Goal: Task Accomplishment & Management: Manage account settings

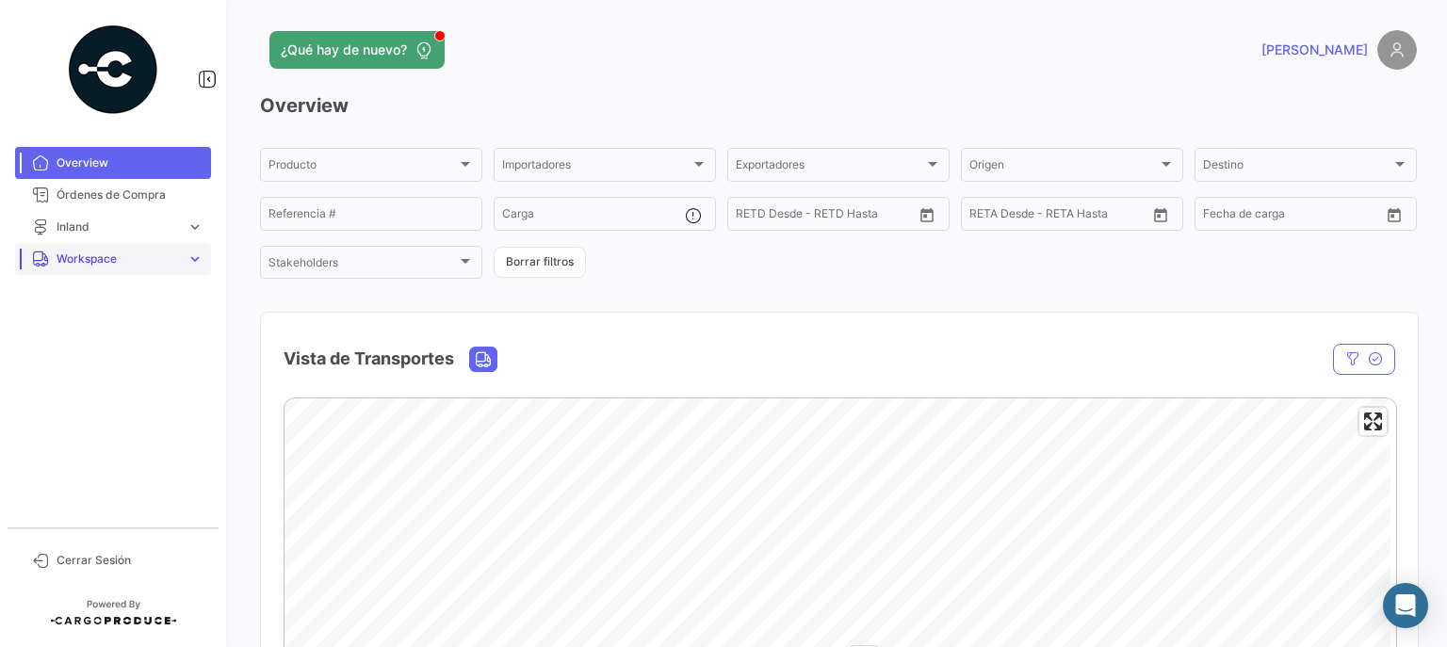
click at [188, 252] on span "expand_more" at bounding box center [194, 259] width 17 height 17
click at [74, 332] on span "Inland" at bounding box center [65, 330] width 33 height 17
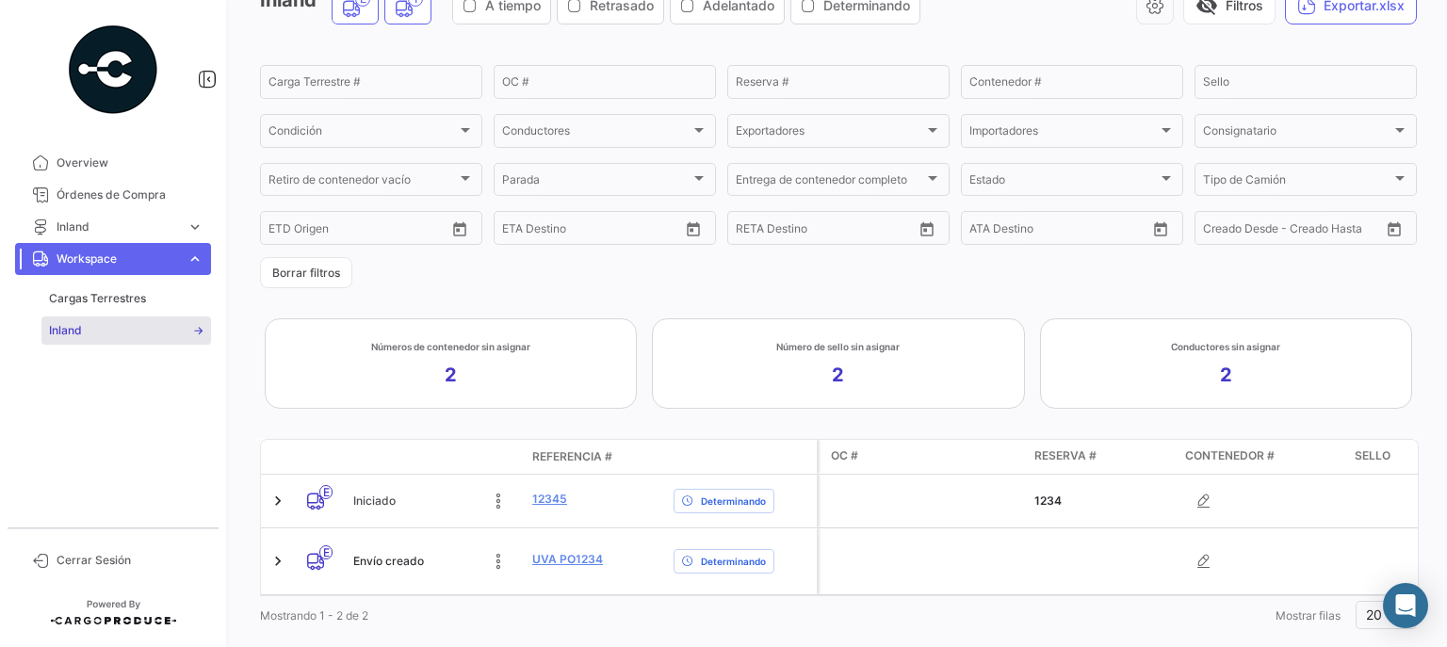
scroll to position [148, 0]
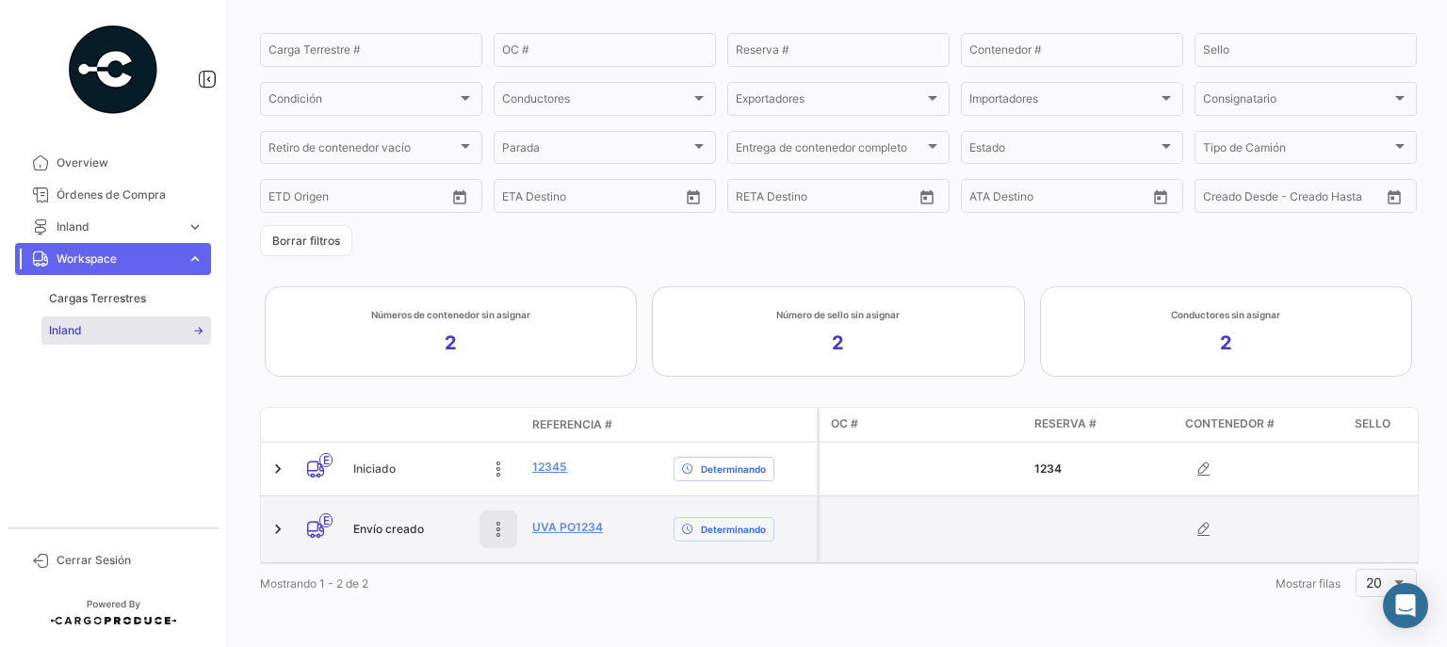
click at [495, 527] on button at bounding box center [498, 529] width 38 height 38
click at [274, 520] on link at bounding box center [277, 529] width 19 height 19
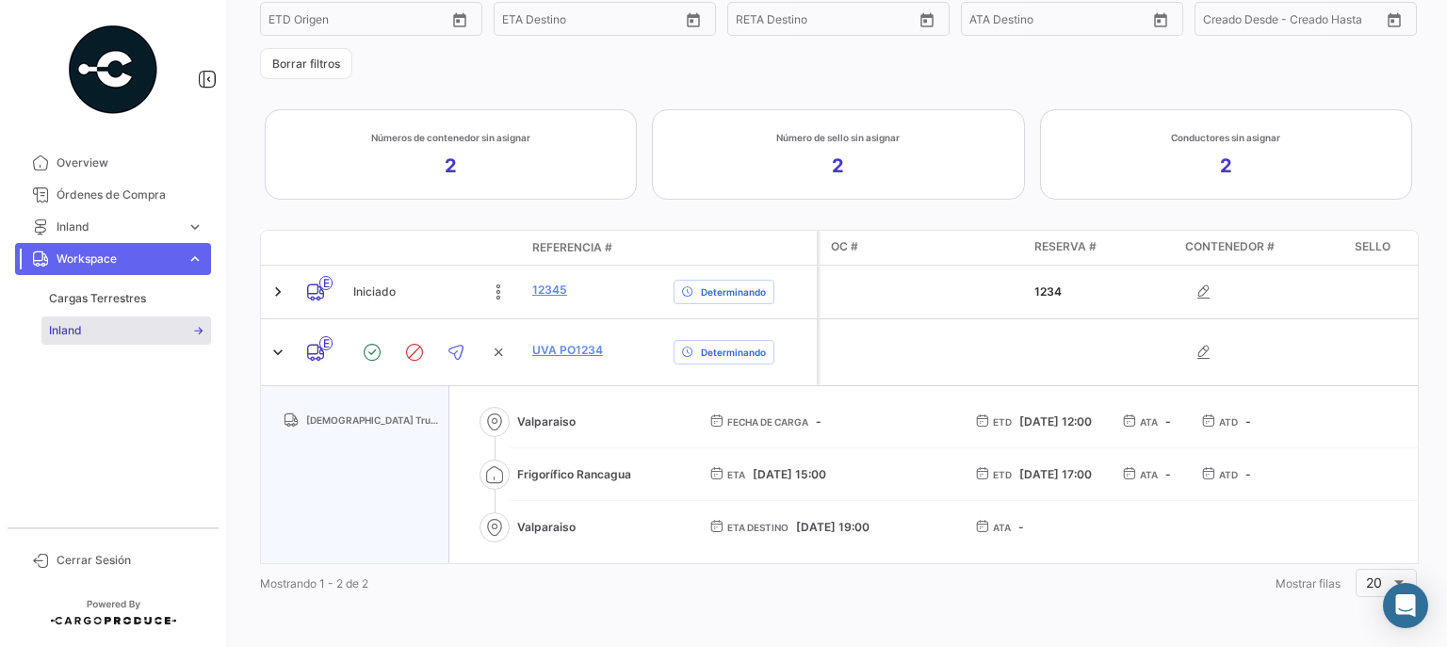
scroll to position [325, 0]
click at [372, 343] on icon at bounding box center [372, 352] width 19 height 19
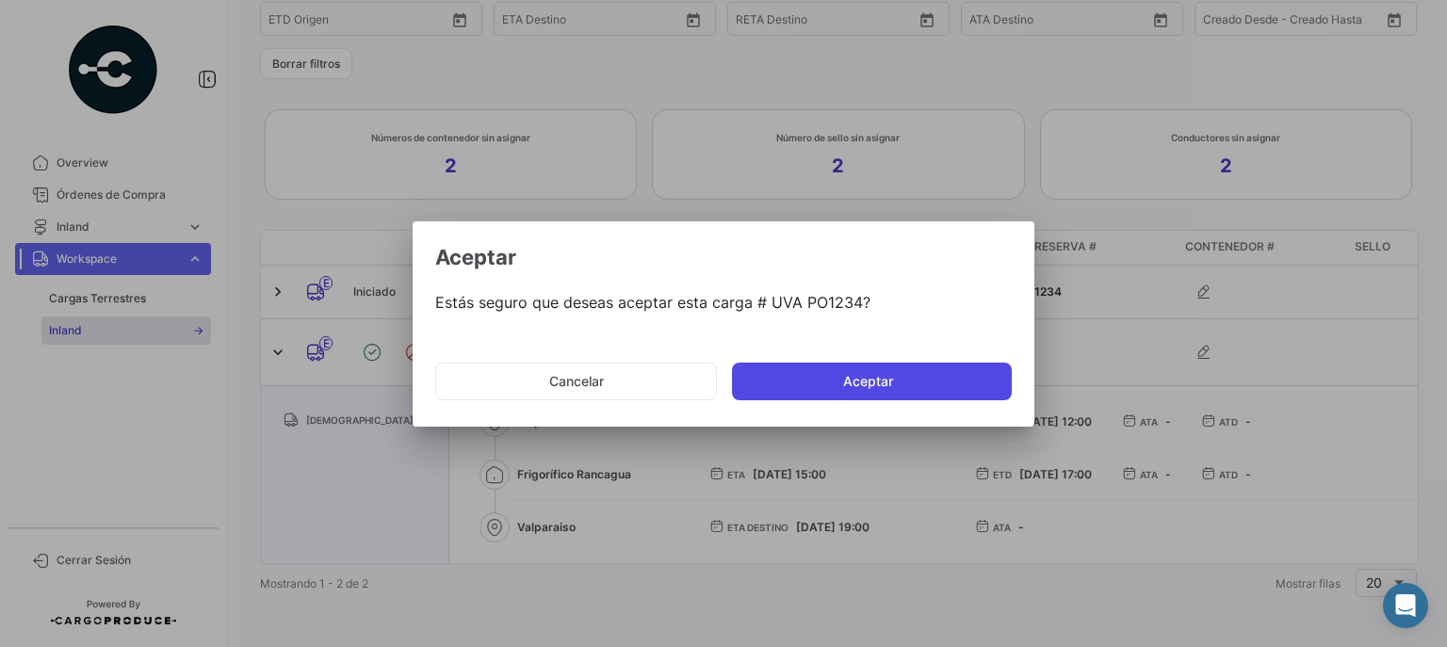
click at [862, 382] on button "Aceptar" at bounding box center [872, 382] width 280 height 38
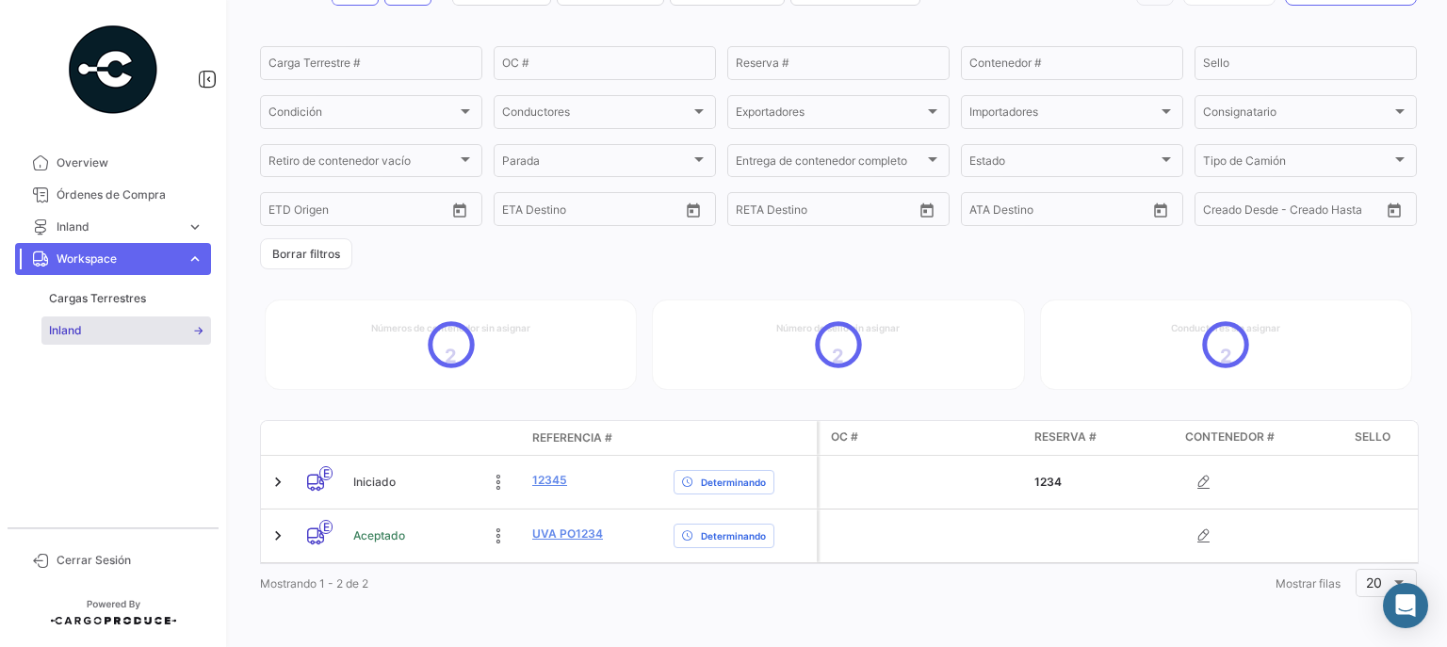
scroll to position [136, 0]
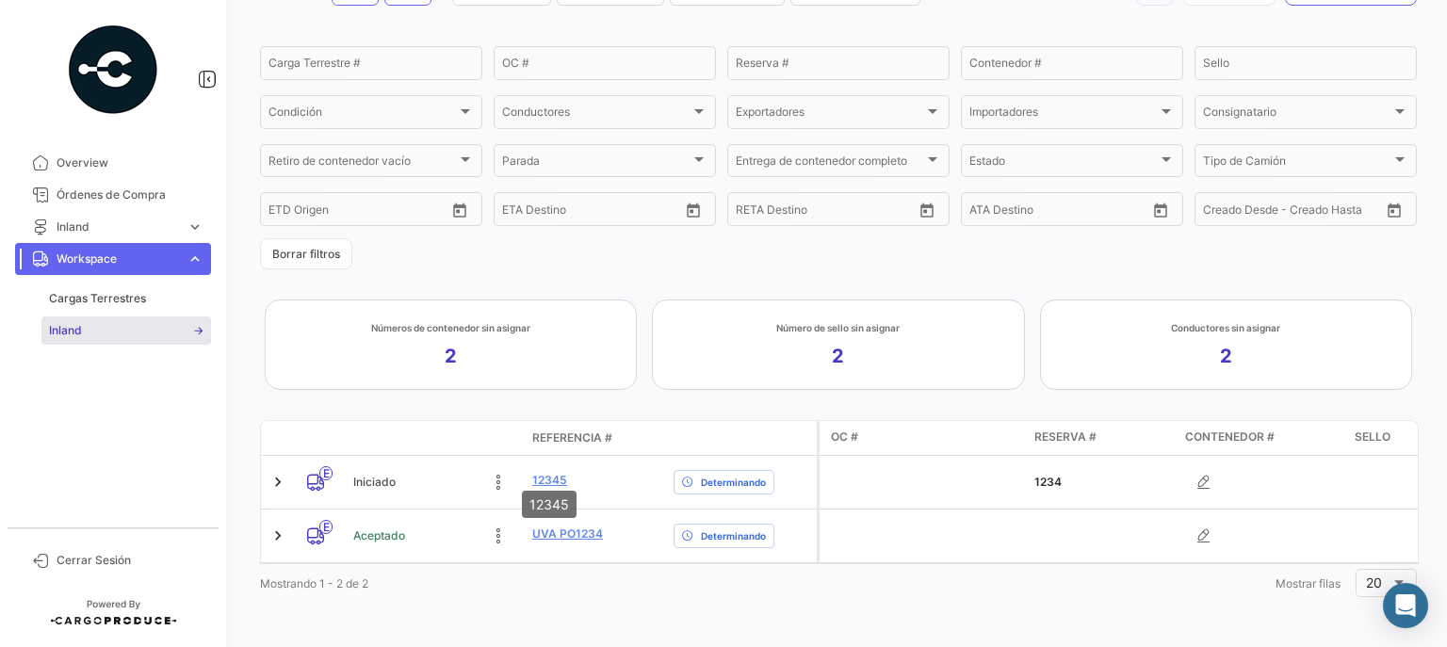
click at [565, 520] on mat-tooltip-component "12345" at bounding box center [549, 504] width 81 height 54
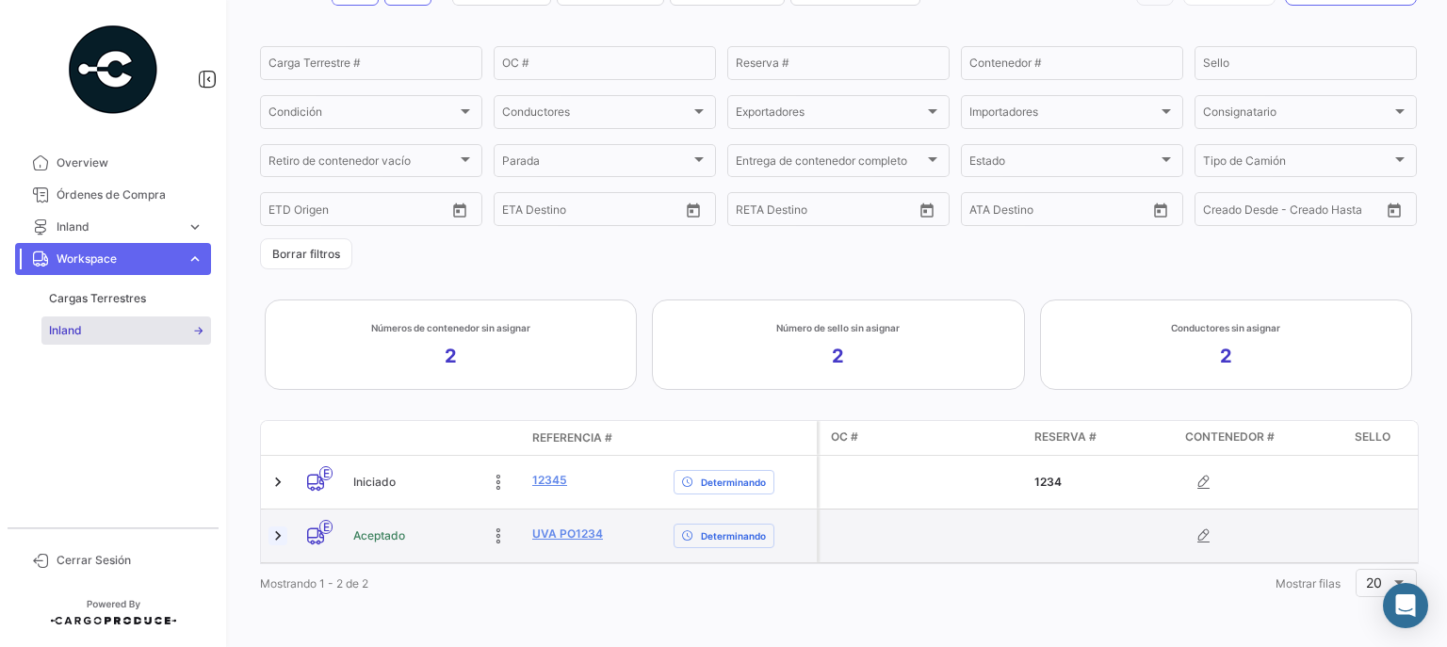
click at [275, 526] on link at bounding box center [277, 535] width 19 height 19
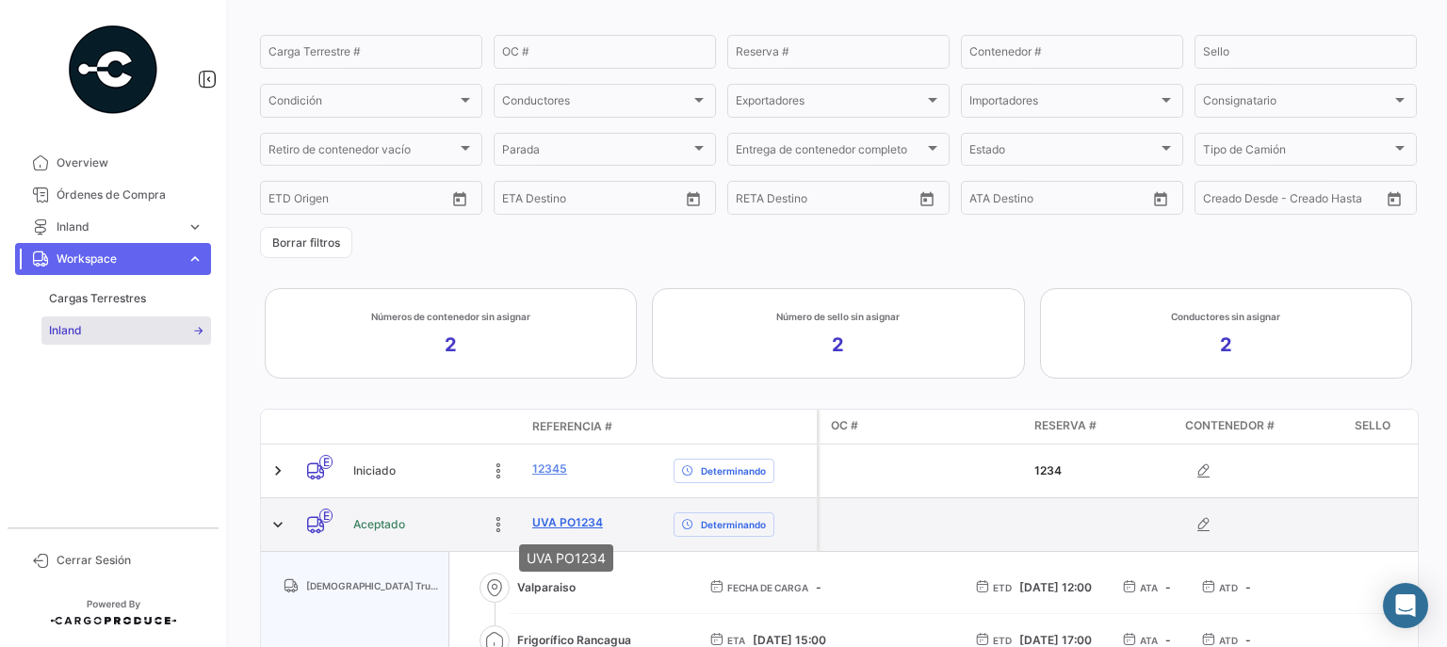
click at [576, 523] on link "UVA PO1234" at bounding box center [567, 522] width 71 height 17
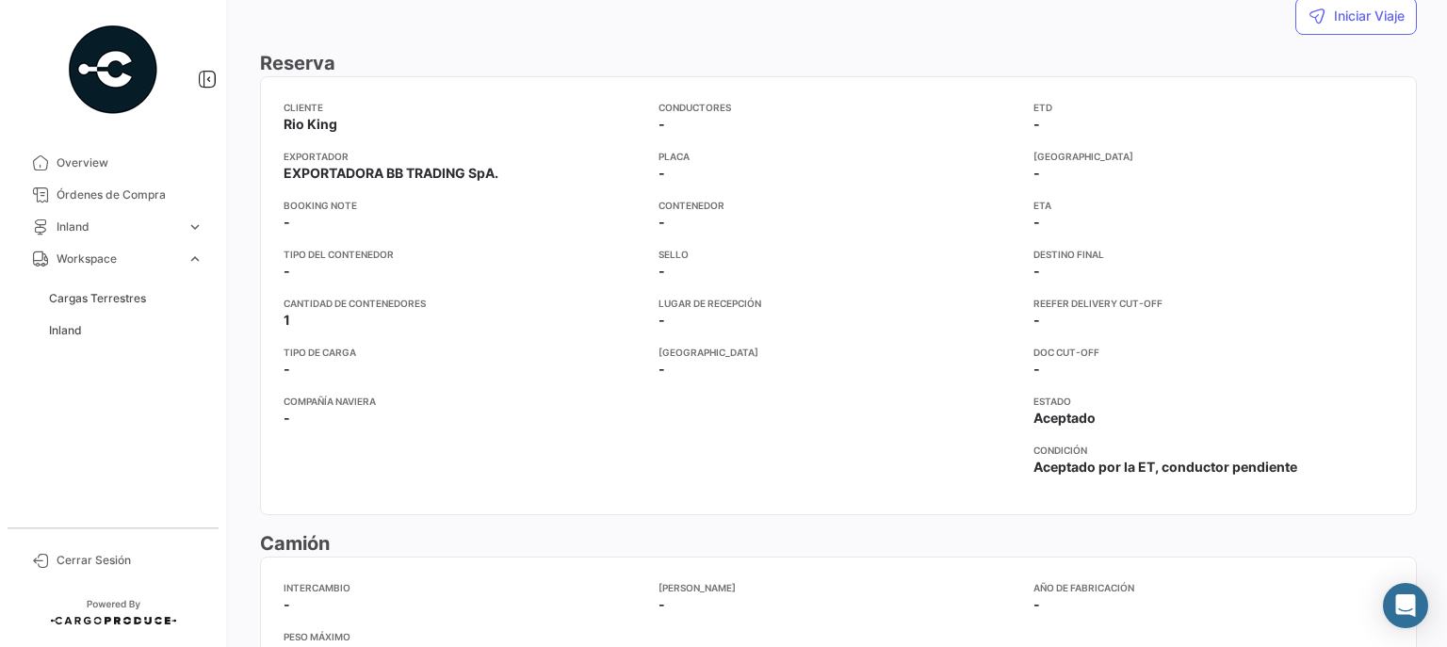
scroll to position [226, 0]
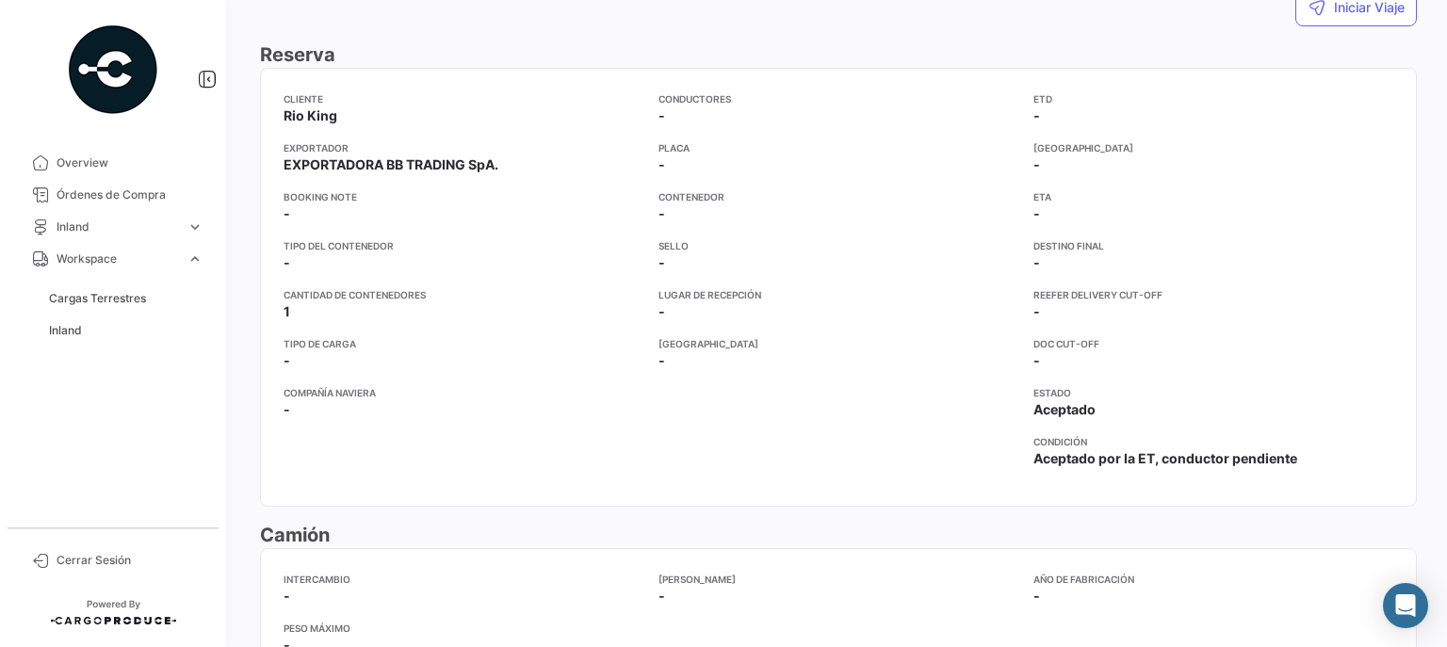
click at [689, 162] on app-card-info-label "Placa -" at bounding box center [838, 157] width 360 height 34
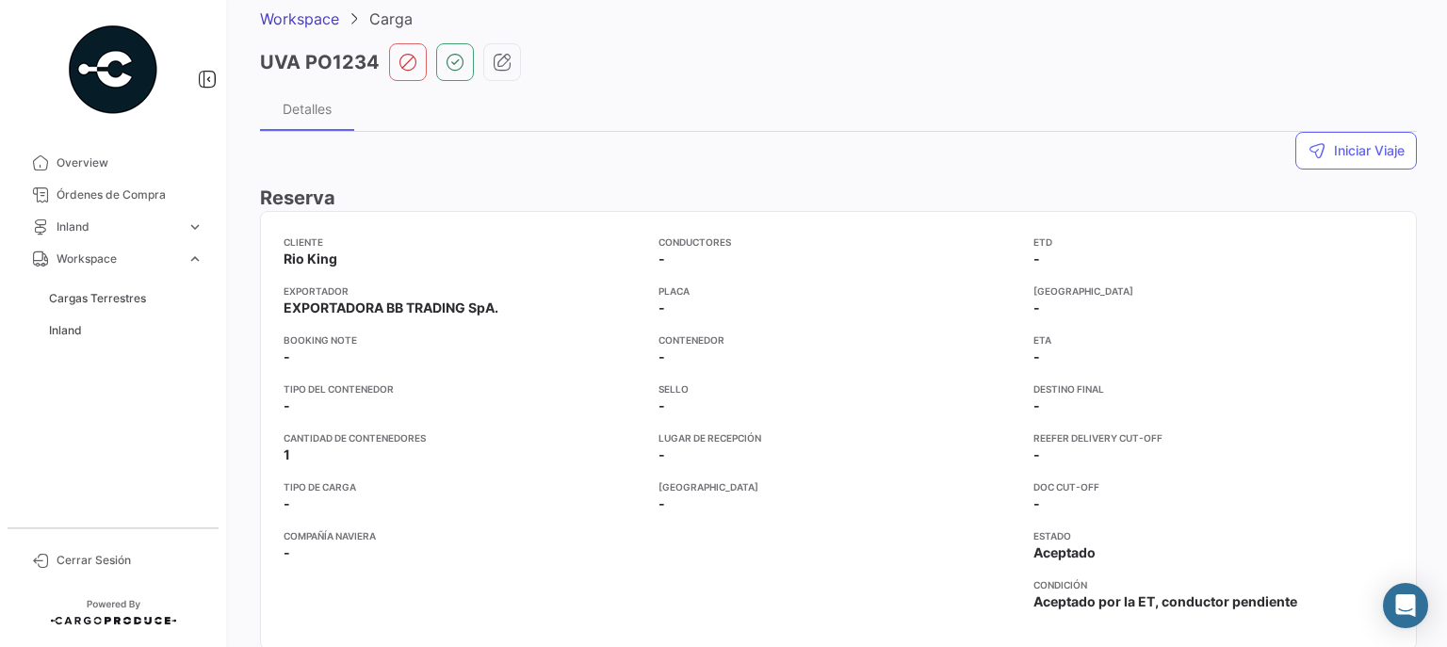
scroll to position [151, 0]
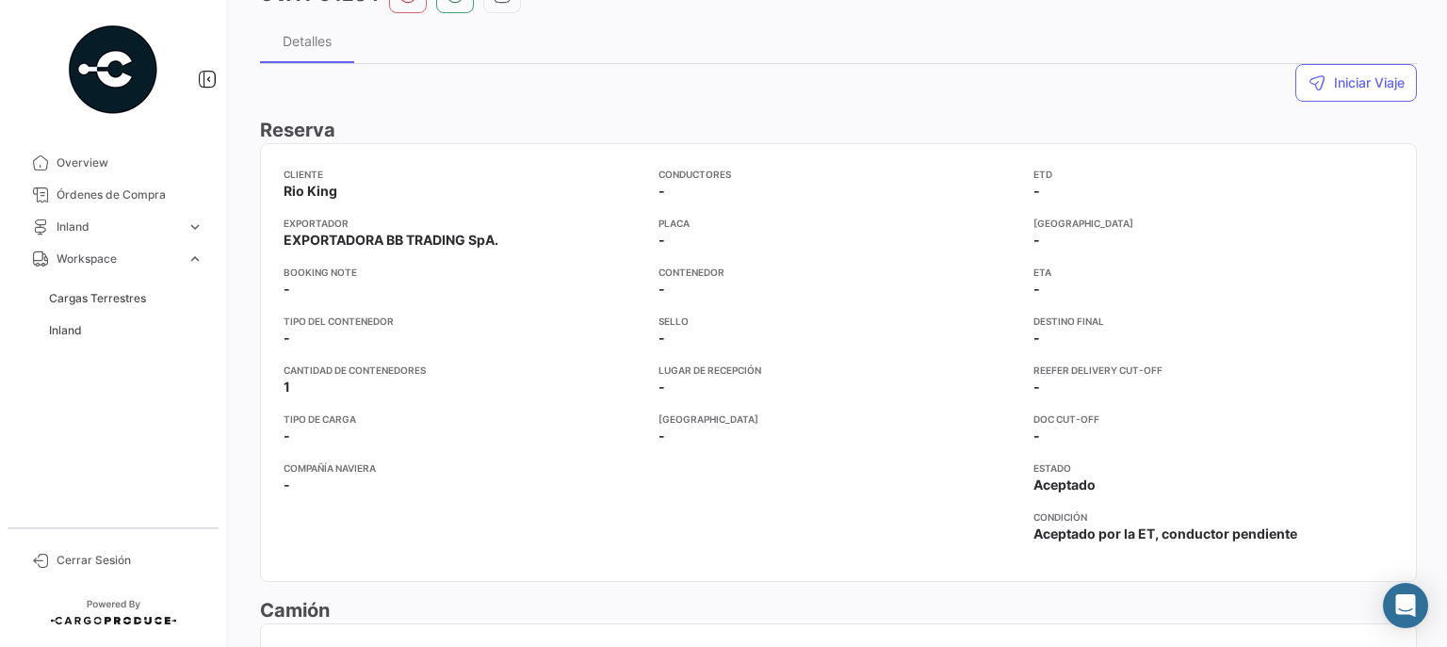
click at [678, 333] on app-card-info-label "Sello -" at bounding box center [838, 331] width 360 height 34
click at [702, 281] on app-card-info-label "Contenedor -" at bounding box center [838, 282] width 360 height 34
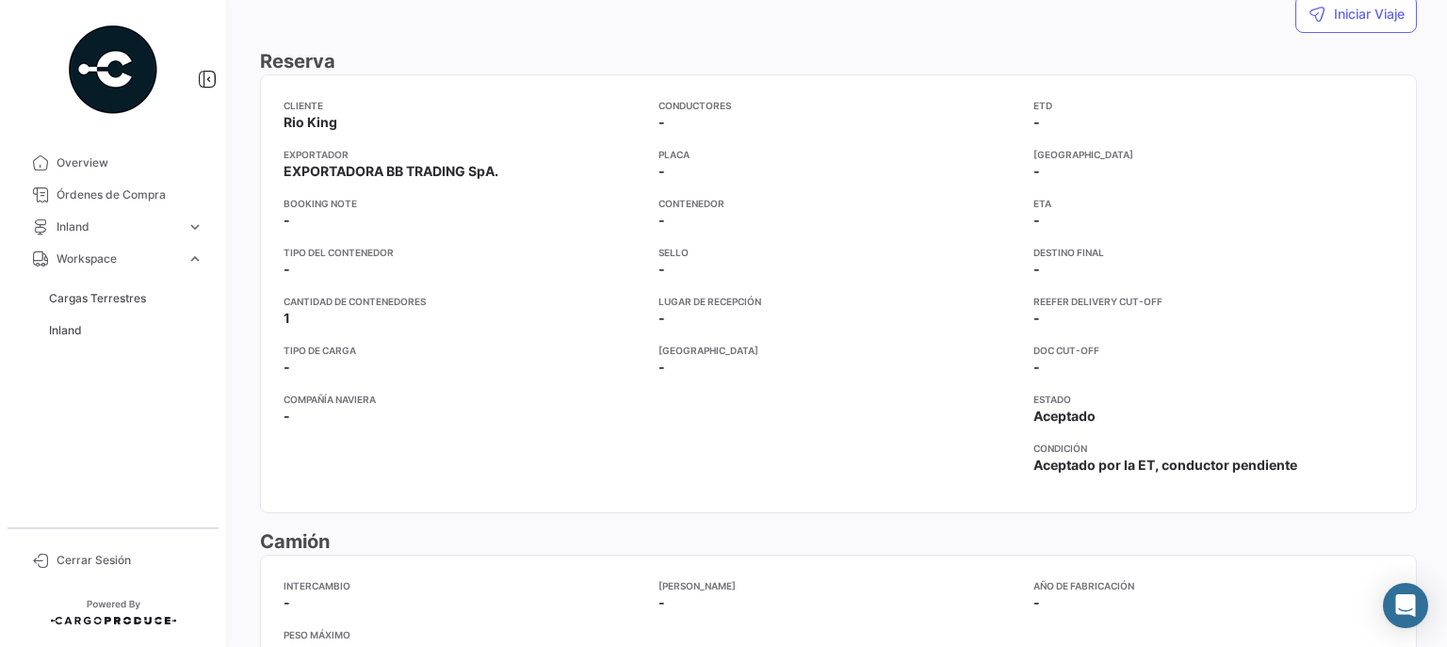
scroll to position [226, 0]
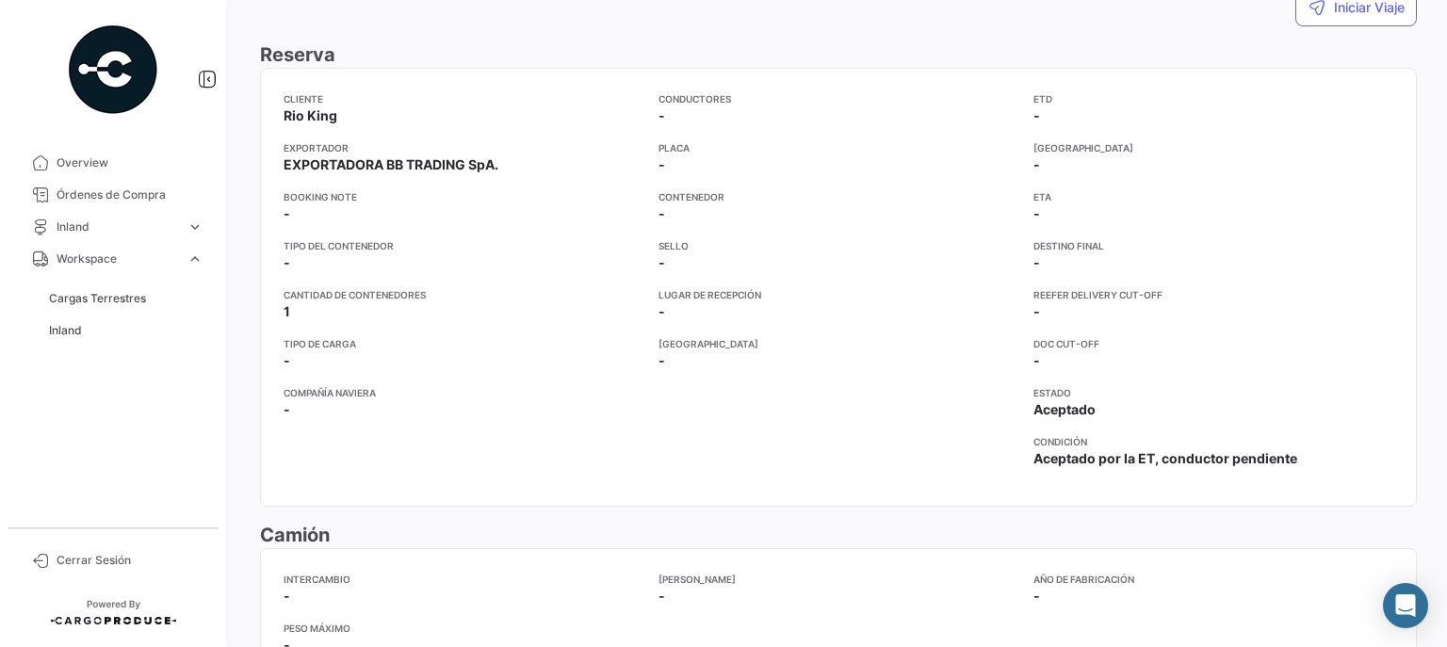
drag, startPoint x: 1026, startPoint y: 294, endPoint x: 1166, endPoint y: 291, distance: 140.3
click at [1166, 291] on div "Cliente Rio [PERSON_NAME] Exportador EXPORTADORA BB TRADING SpA. Booking Note -…" at bounding box center [837, 287] width 1109 height 392
drag, startPoint x: 1027, startPoint y: 342, endPoint x: 1108, endPoint y: 343, distance: 81.0
click at [1108, 343] on app-card-info-title "Doc Cut-Off" at bounding box center [1213, 343] width 360 height 15
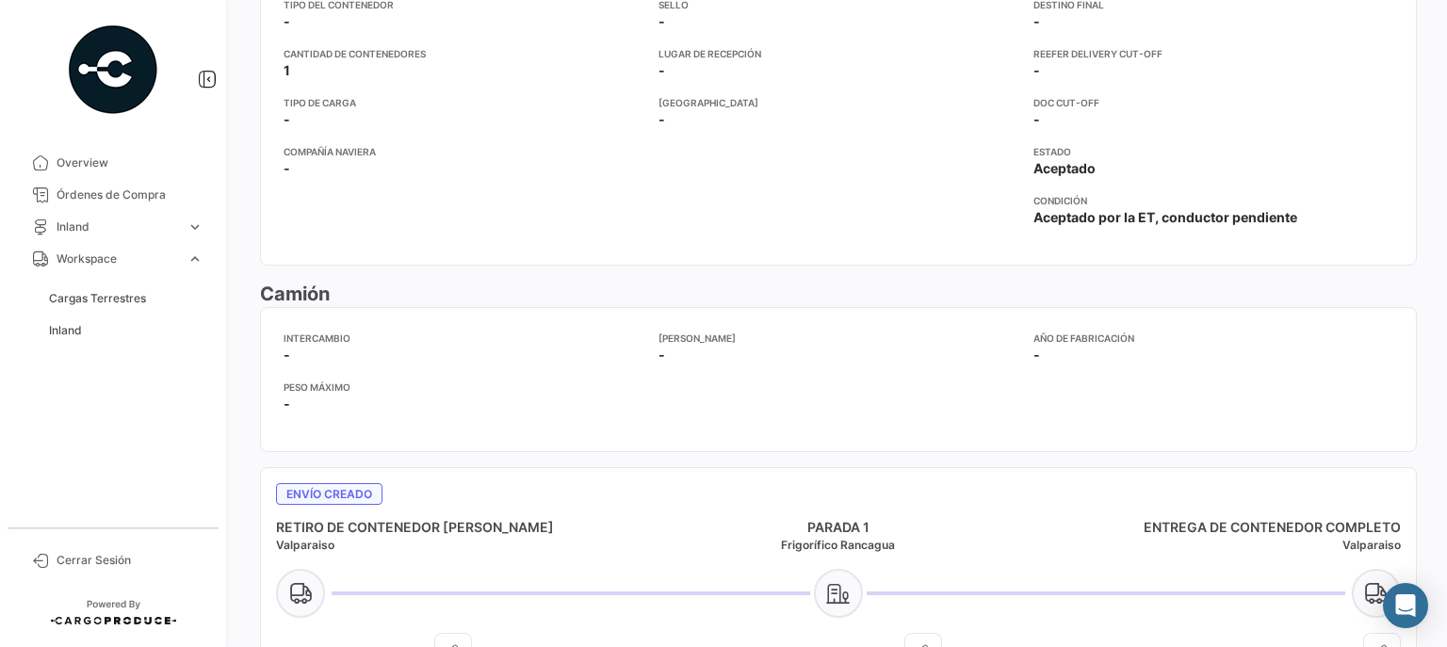
scroll to position [527, 0]
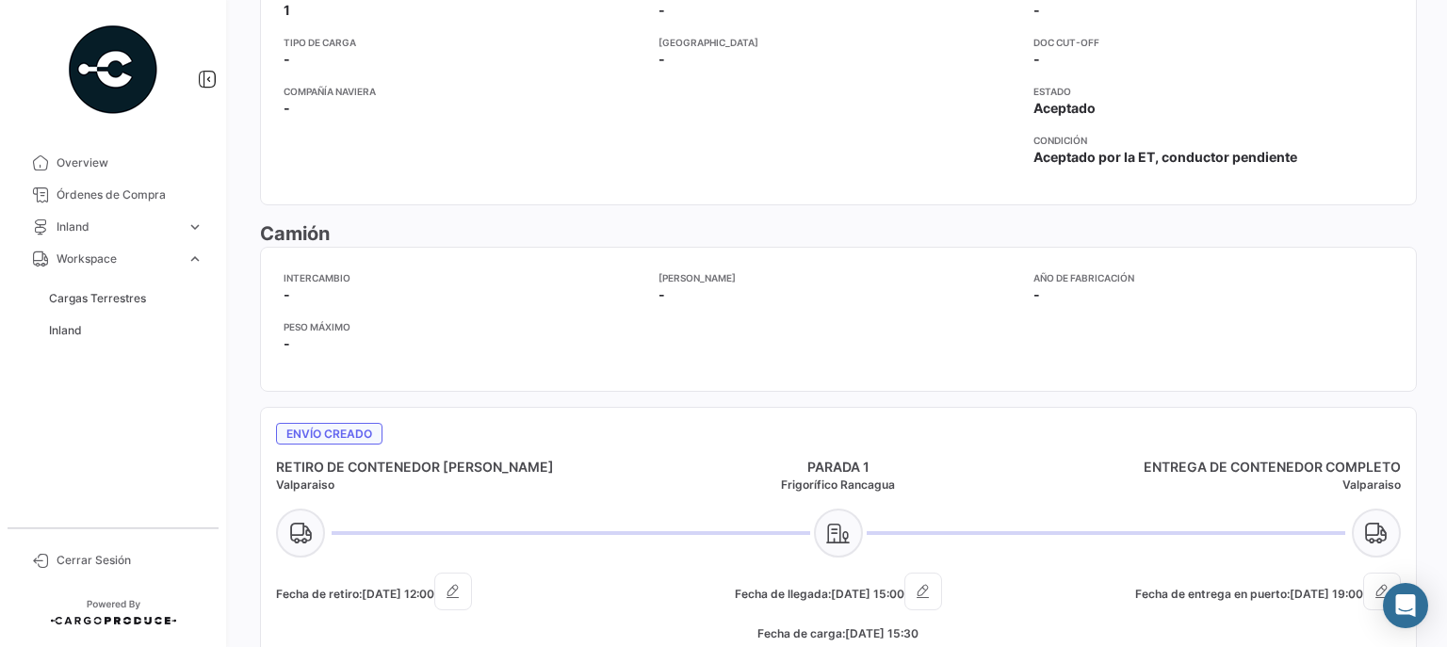
click at [334, 285] on app-card-info-label "Intercambio -" at bounding box center [463, 287] width 360 height 34
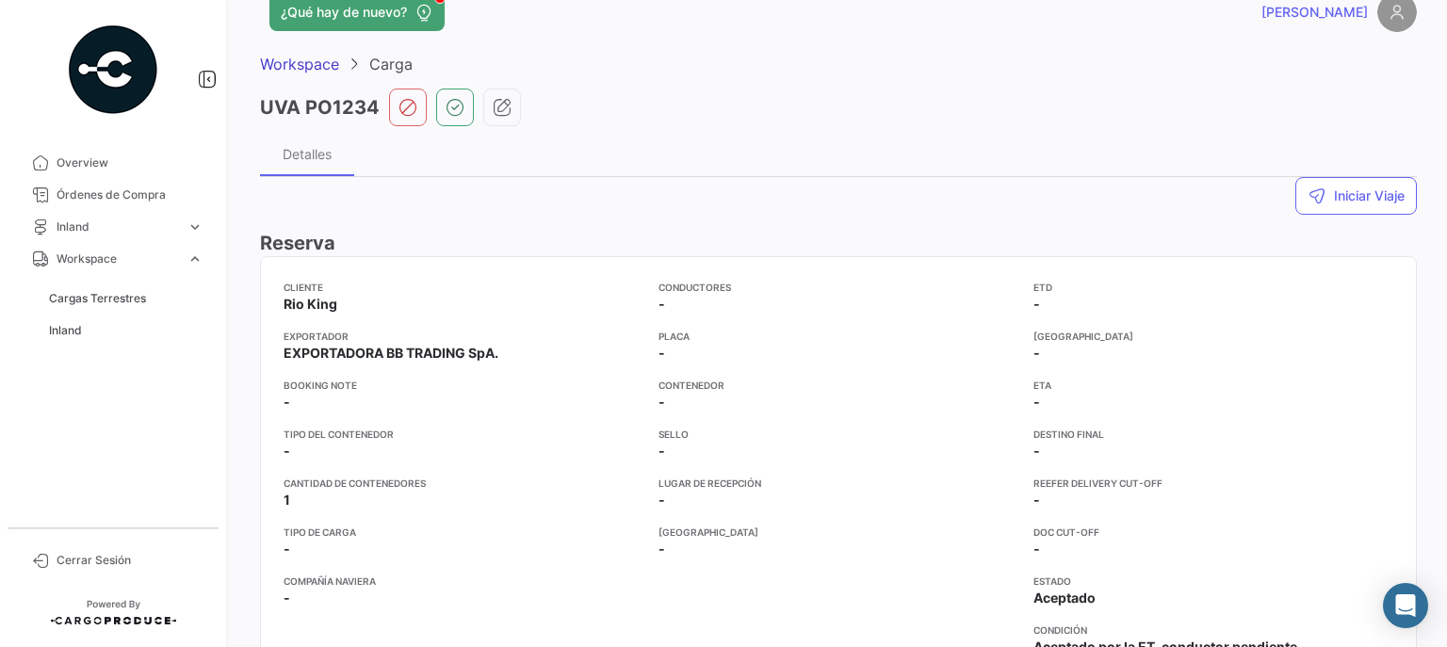
scroll to position [0, 0]
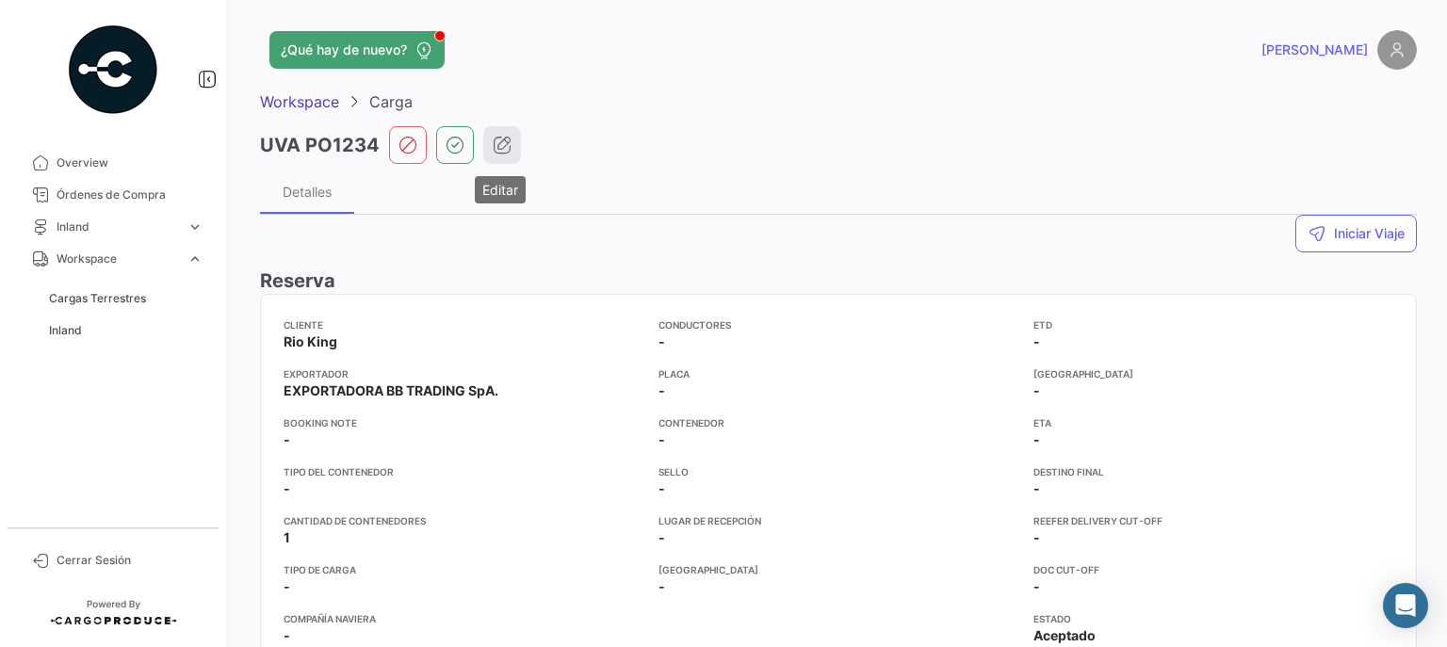
click at [493, 143] on icon "button" at bounding box center [502, 145] width 19 height 19
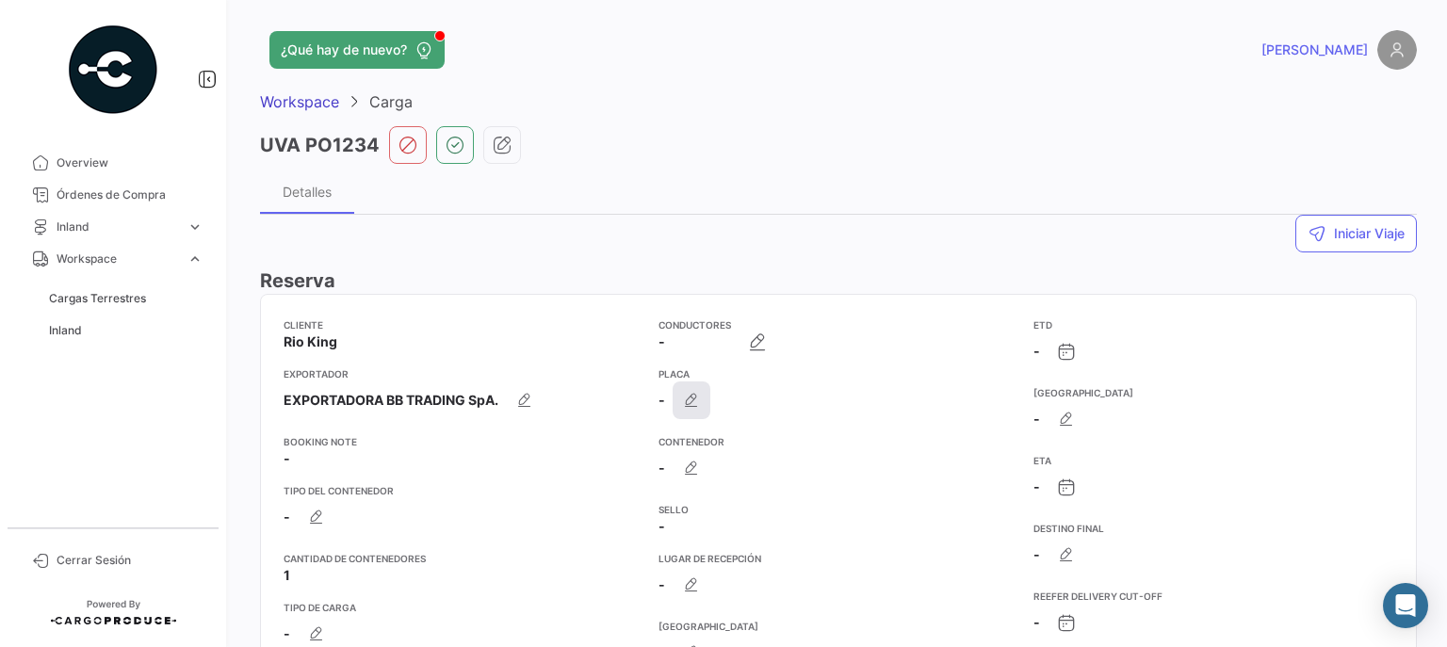
click at [682, 403] on icon "button" at bounding box center [691, 400] width 19 height 19
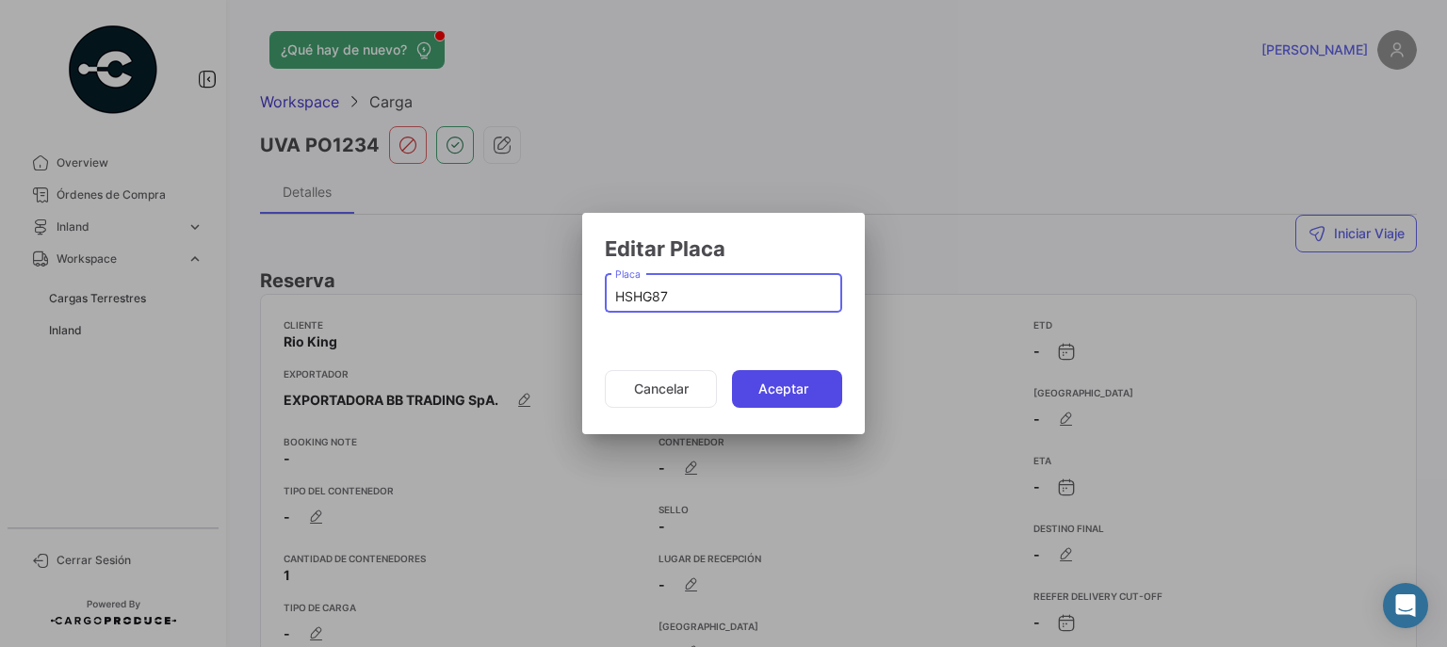
type input "HSHG87"
click at [800, 395] on button "Aceptar" at bounding box center [787, 389] width 110 height 38
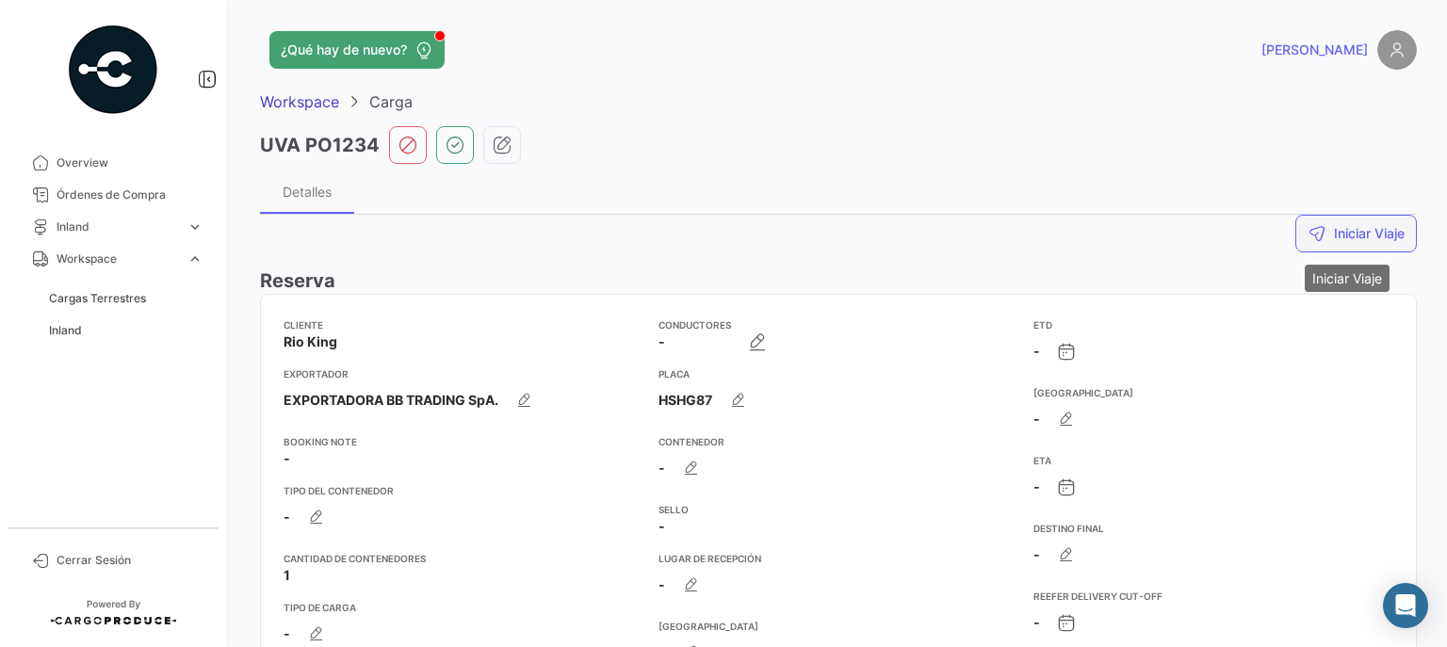
click at [1353, 233] on button "Iniciar Viaje" at bounding box center [1355, 234] width 121 height 38
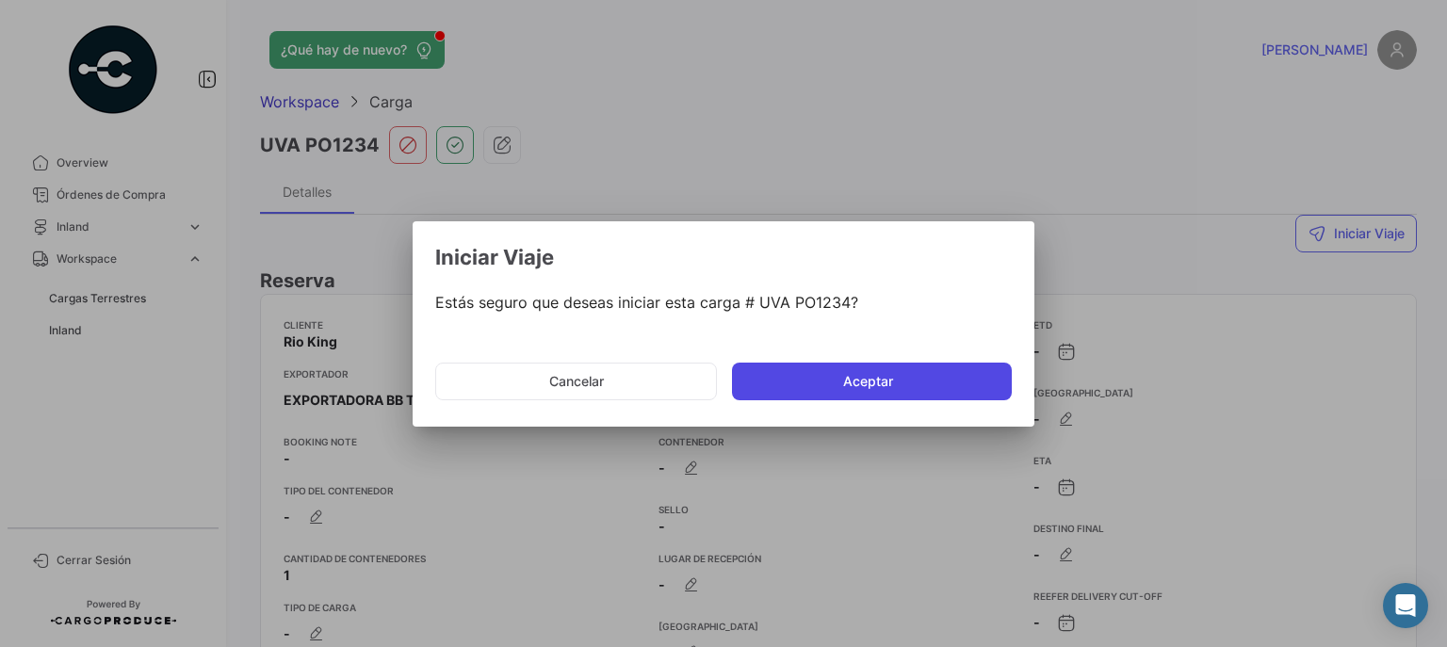
click at [844, 390] on button "Aceptar" at bounding box center [872, 382] width 280 height 38
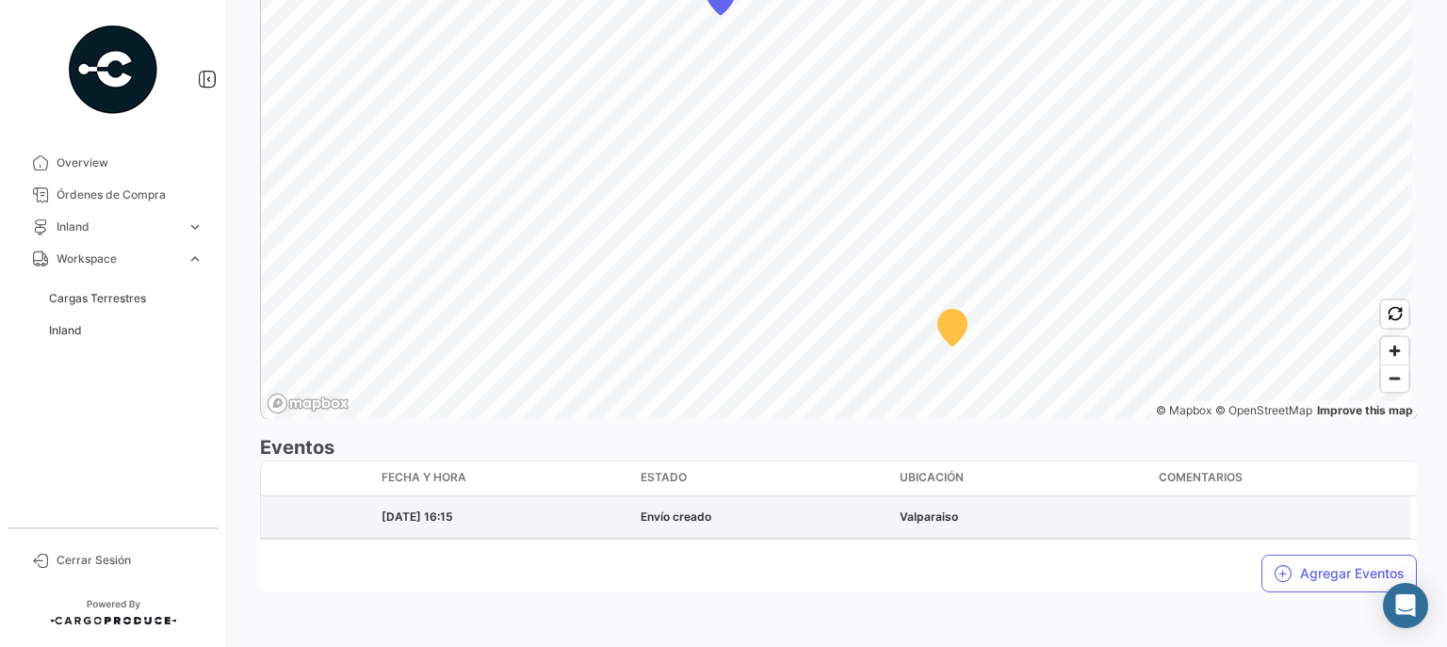
scroll to position [1545, 0]
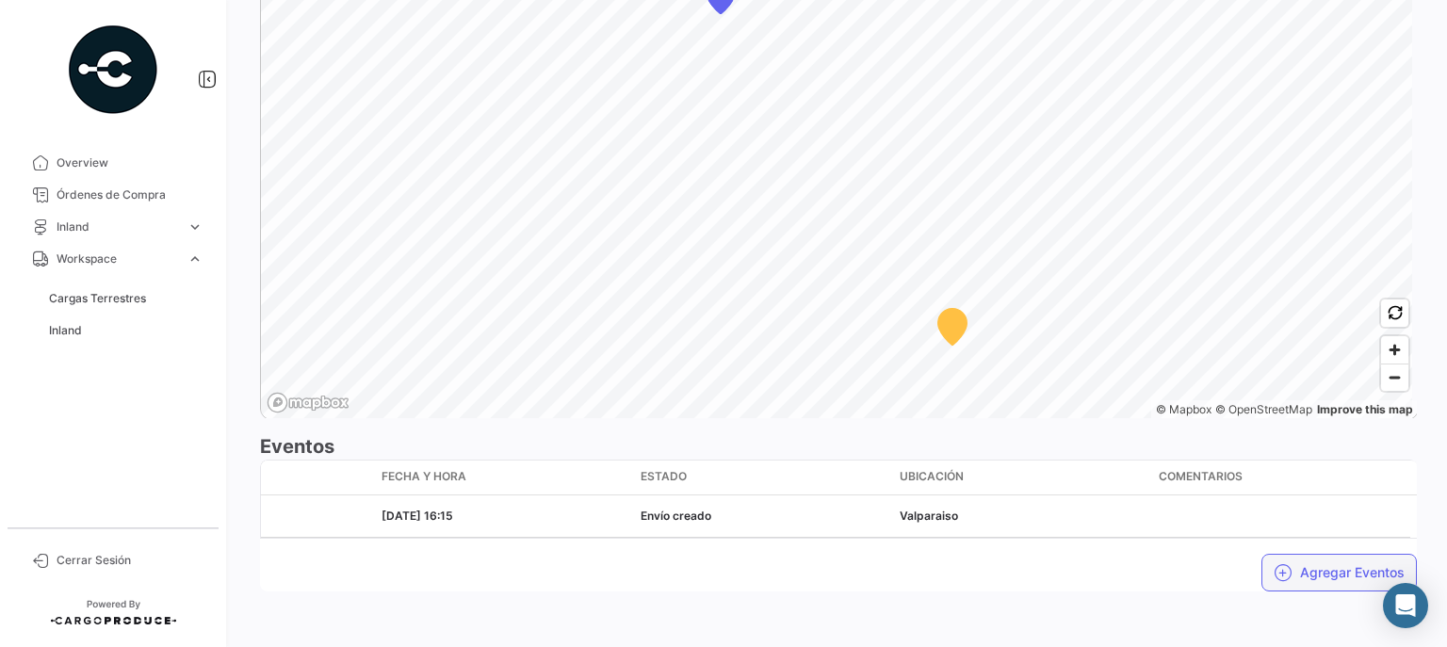
click at [1329, 573] on button "Agregar Eventos" at bounding box center [1338, 573] width 155 height 38
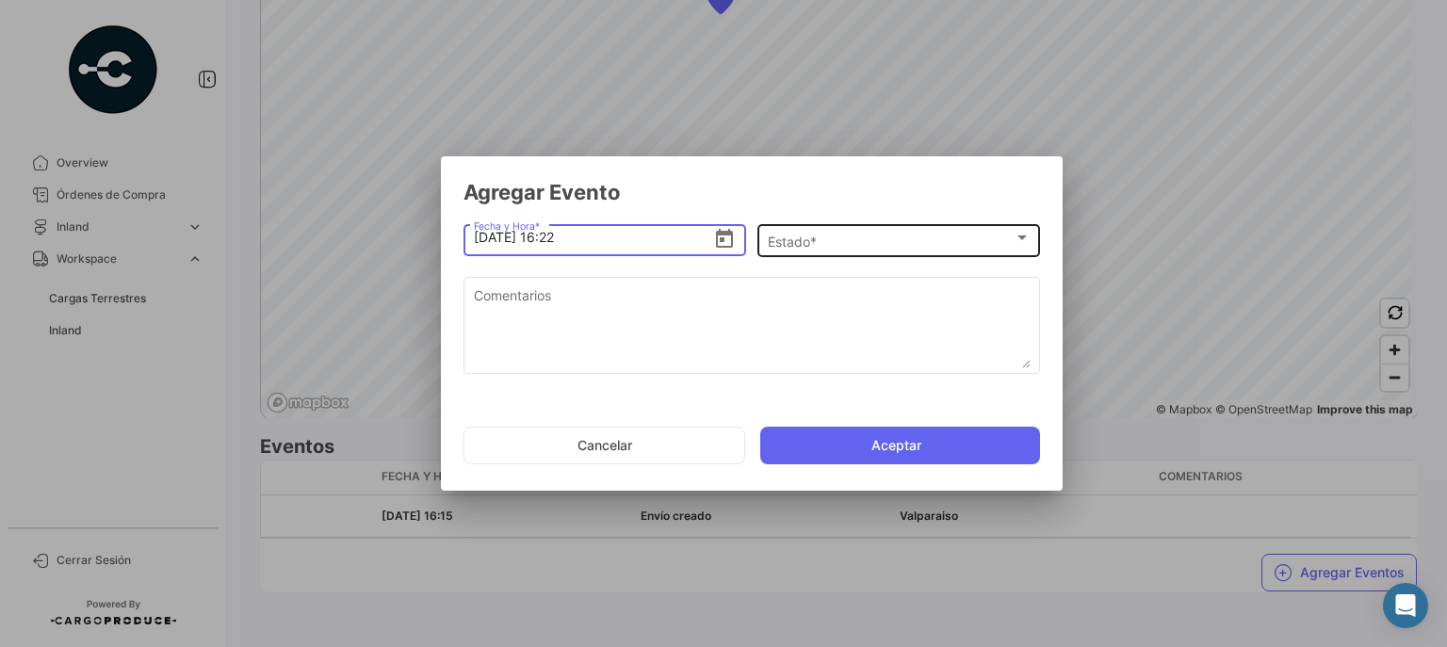
click at [850, 242] on div "Estado *" at bounding box center [891, 242] width 246 height 16
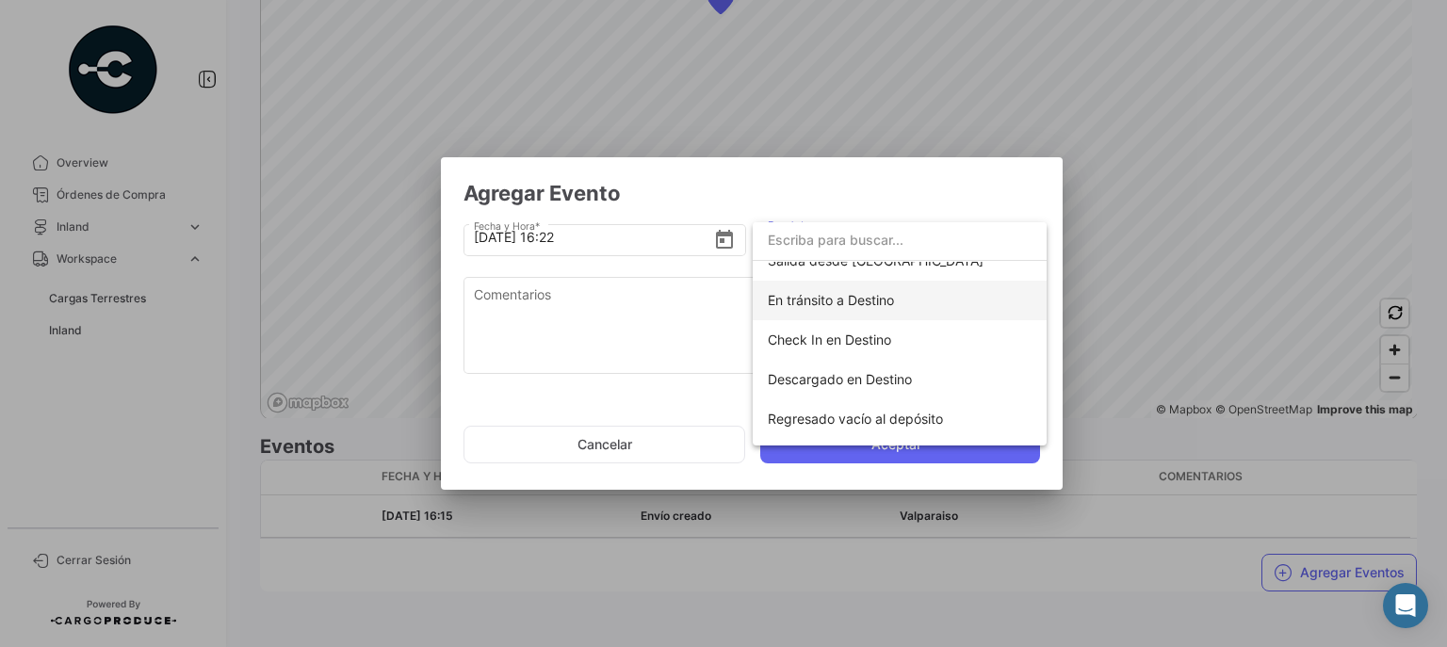
scroll to position [301, 0]
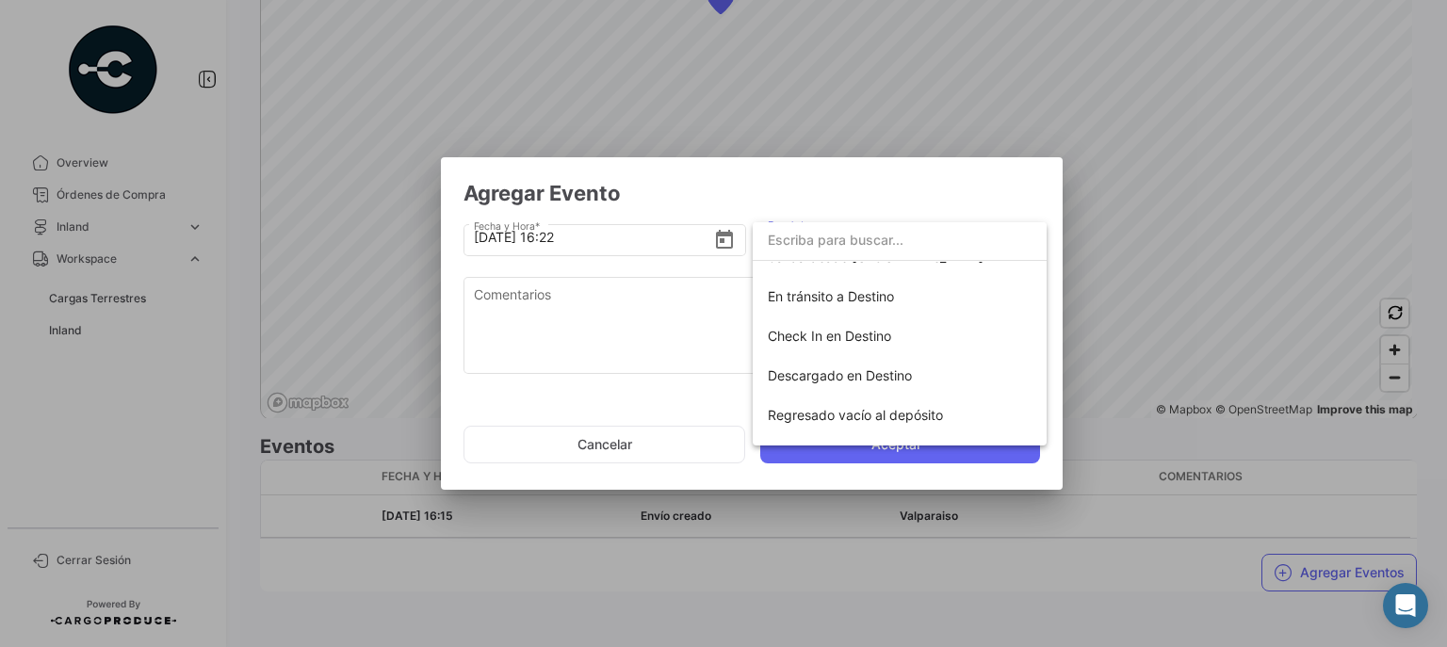
click at [664, 332] on div at bounding box center [723, 323] width 1447 height 647
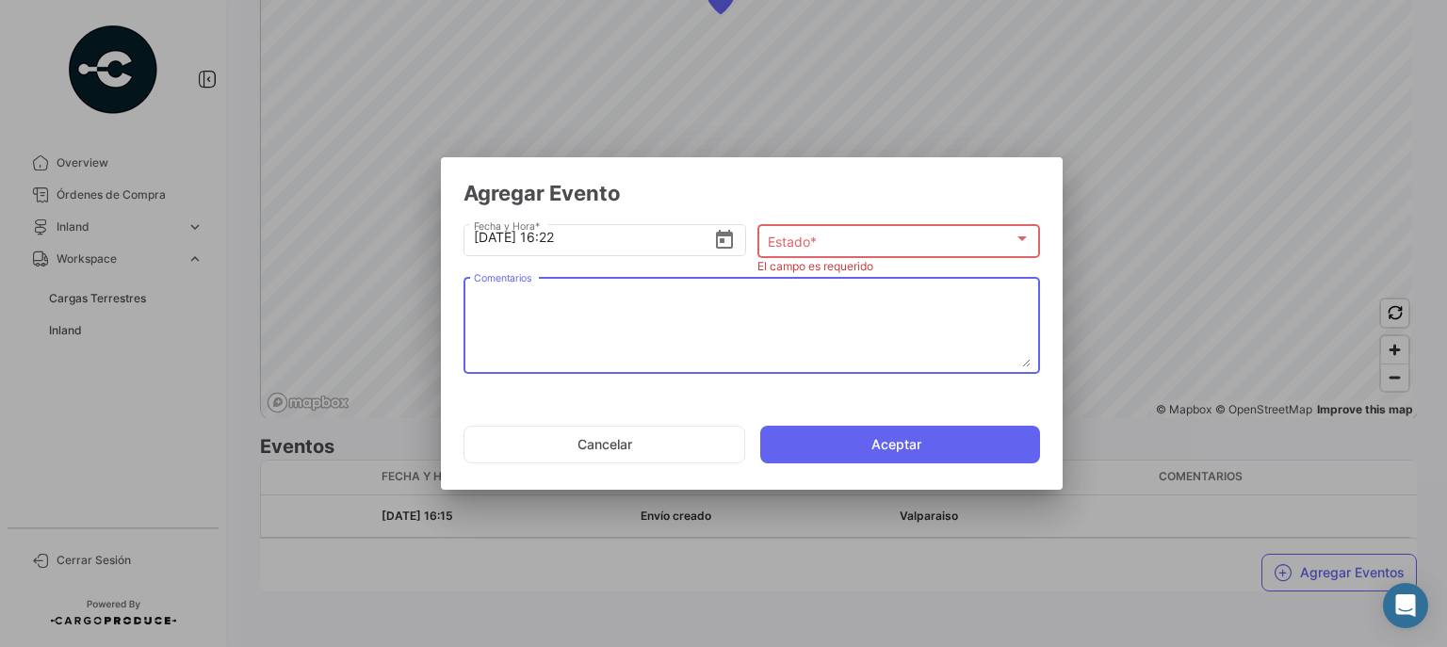
click at [590, 303] on textarea "Comentarios" at bounding box center [752, 325] width 557 height 83
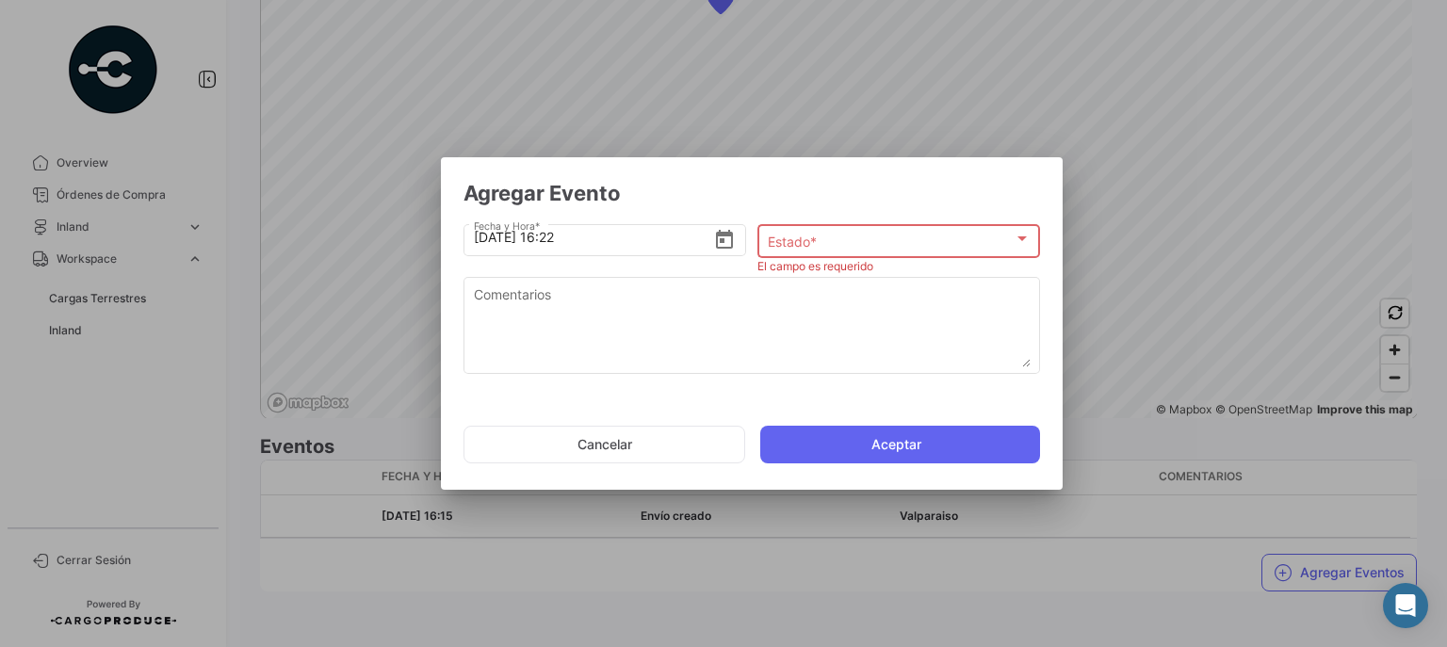
click at [658, 73] on div at bounding box center [723, 323] width 1447 height 647
